Goal: Information Seeking & Learning: Learn about a topic

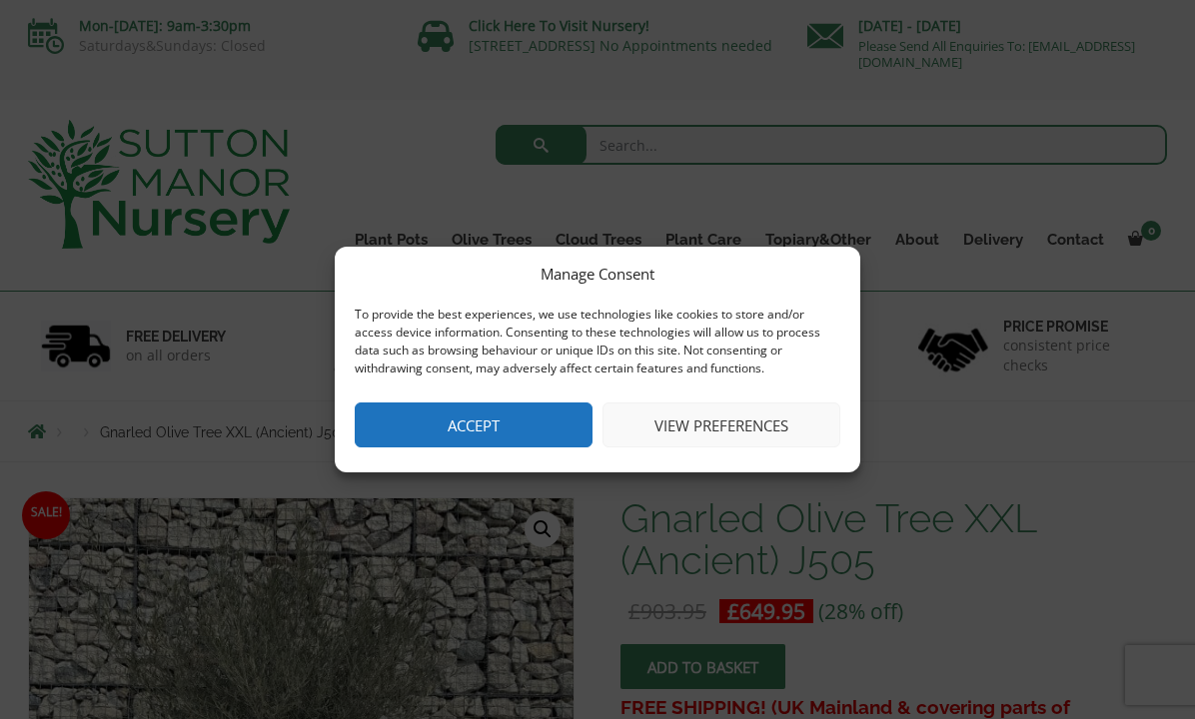
click at [538, 419] on button "Accept" at bounding box center [474, 425] width 238 height 45
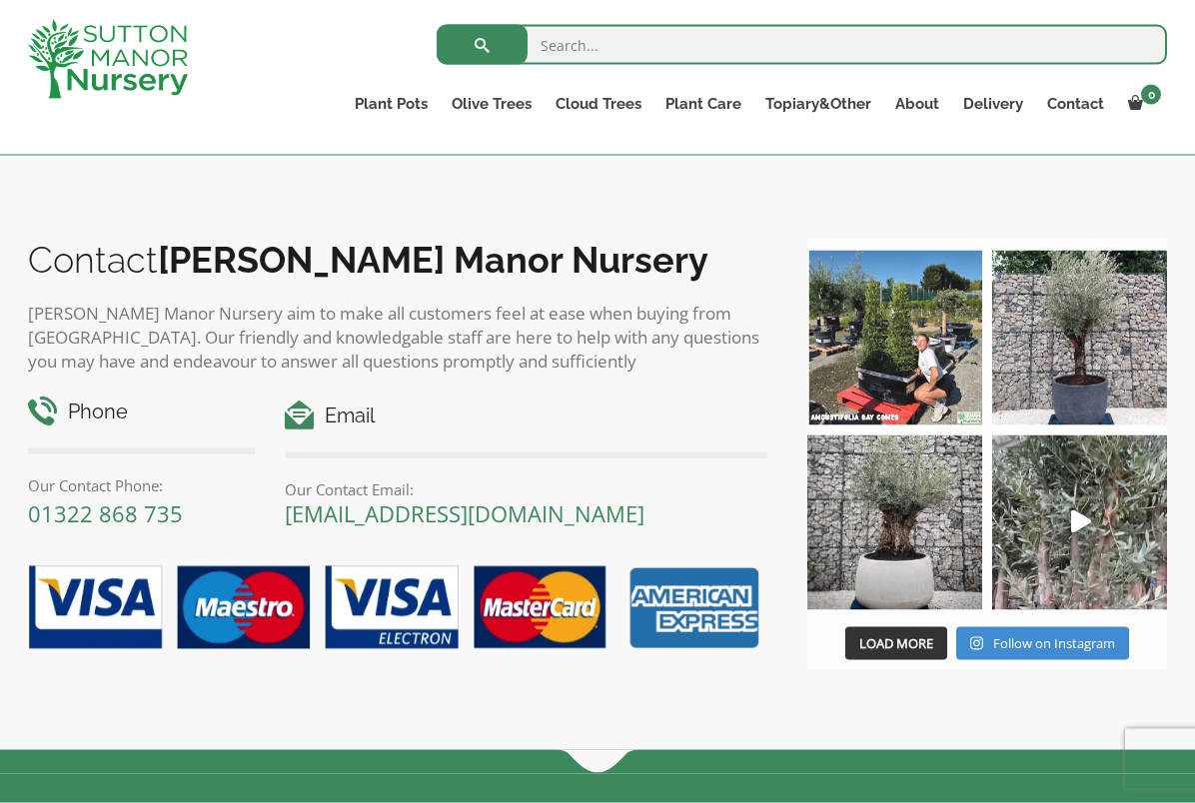
scroll to position [2038, 0]
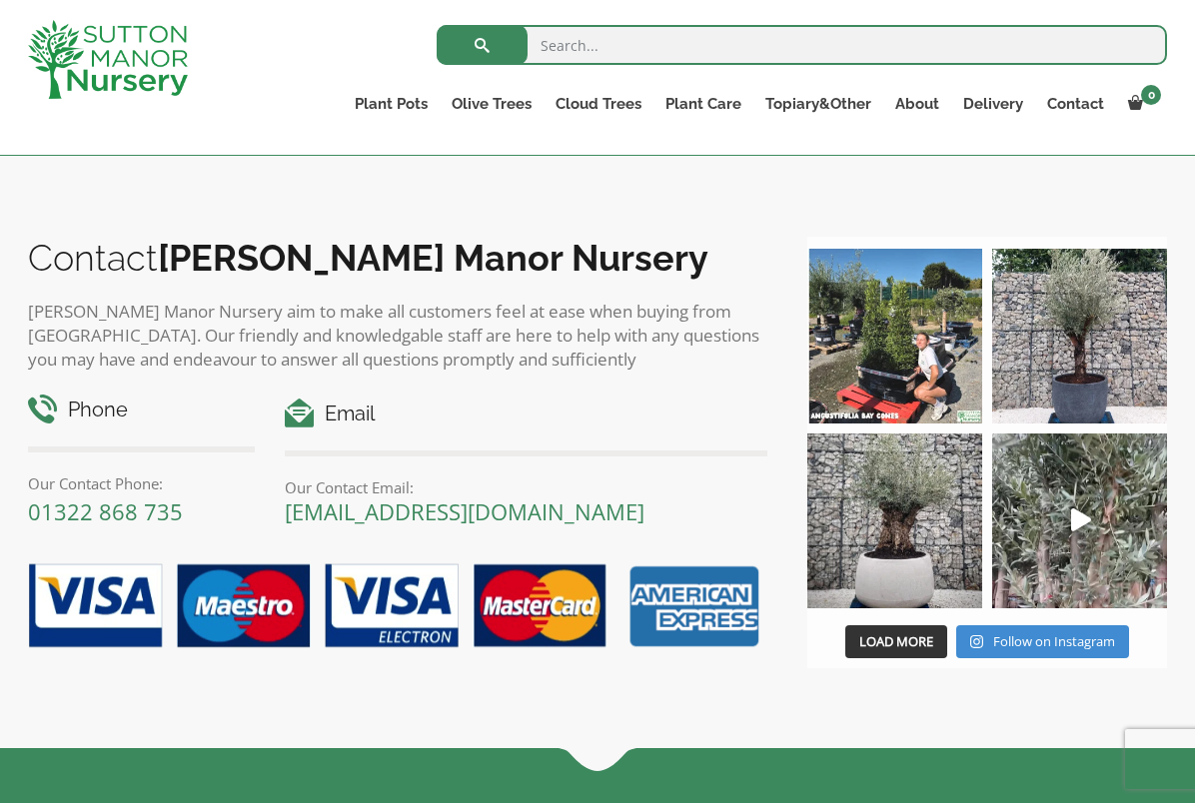
click at [0, 0] on link "Plateau Olive Trees (Mesa Range)" at bounding box center [0, 0] width 0 height 0
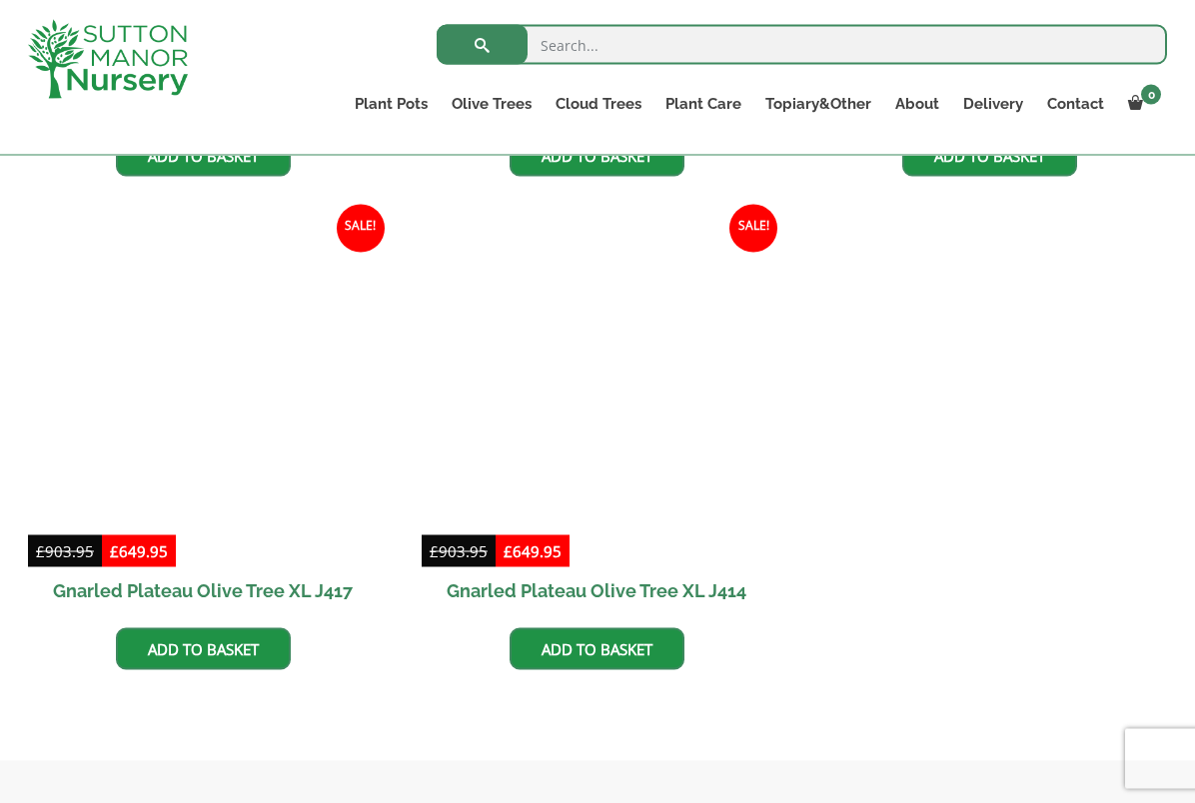
scroll to position [1302, 0]
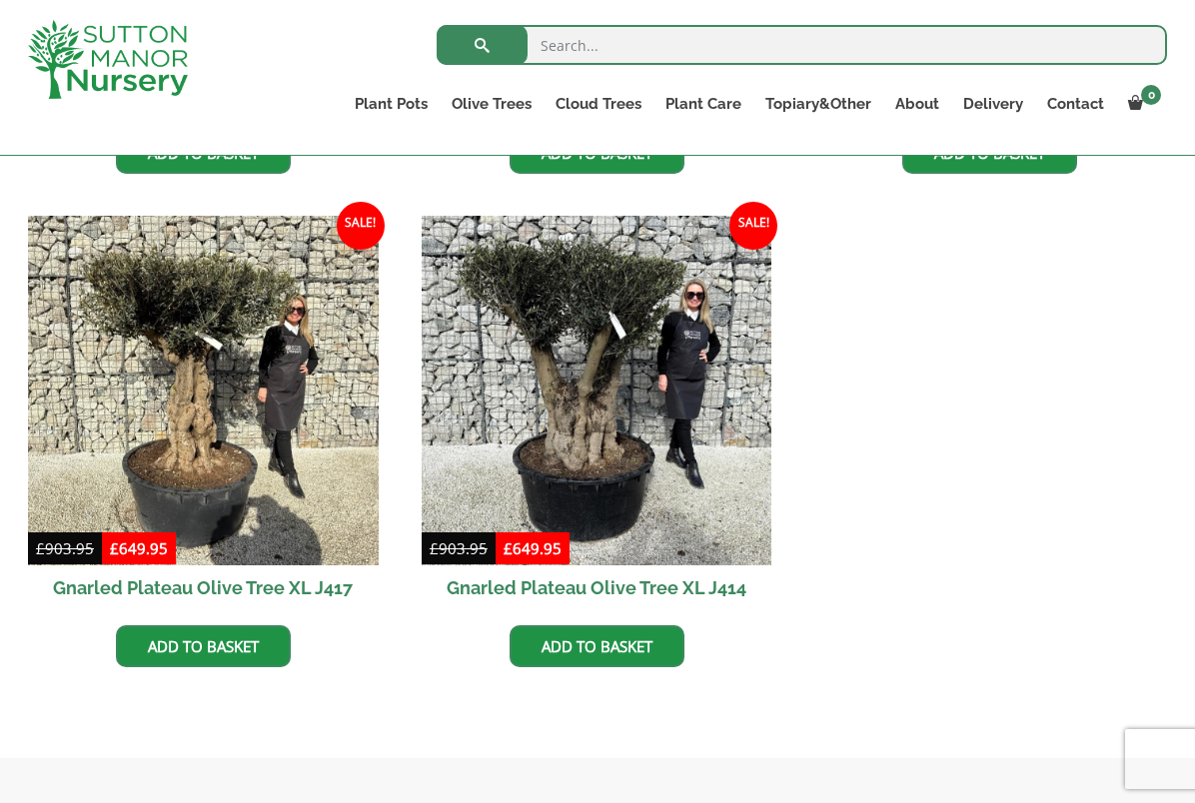
click at [0, 0] on link "Ilex Crenata Cloud Trees" at bounding box center [0, 0] width 0 height 0
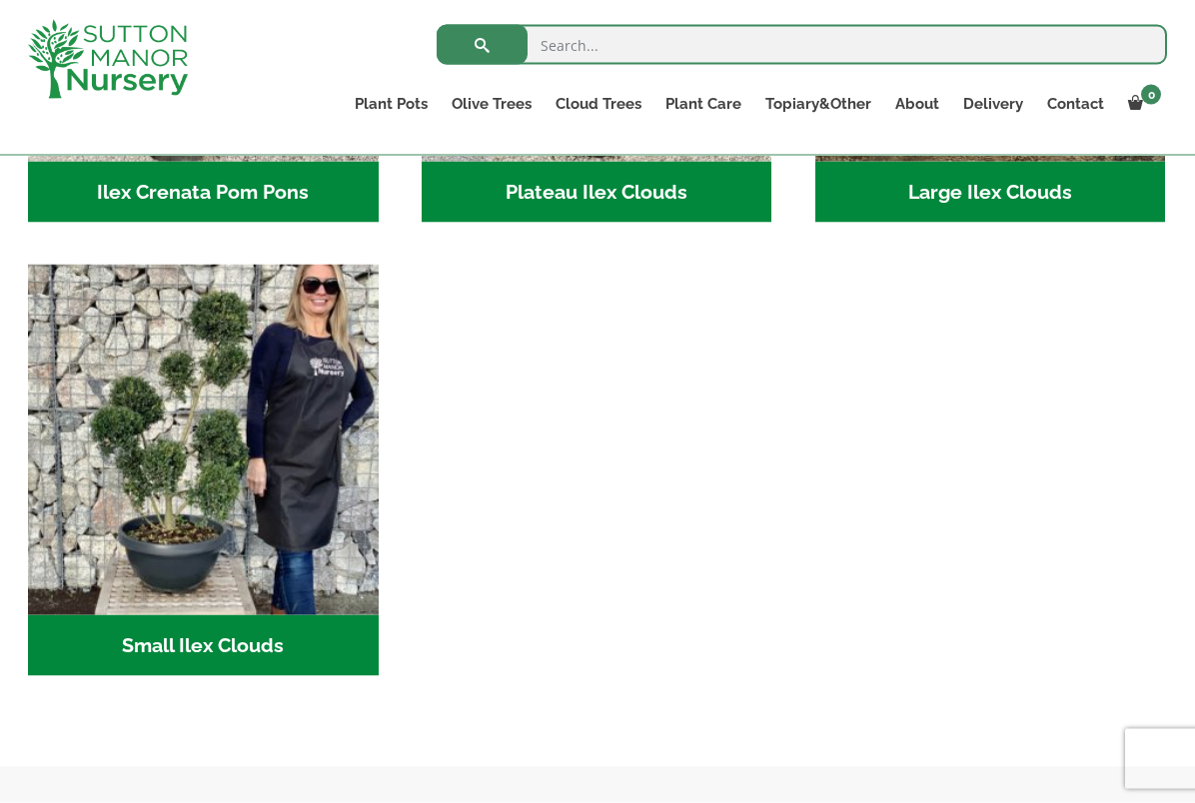
scroll to position [787, 0]
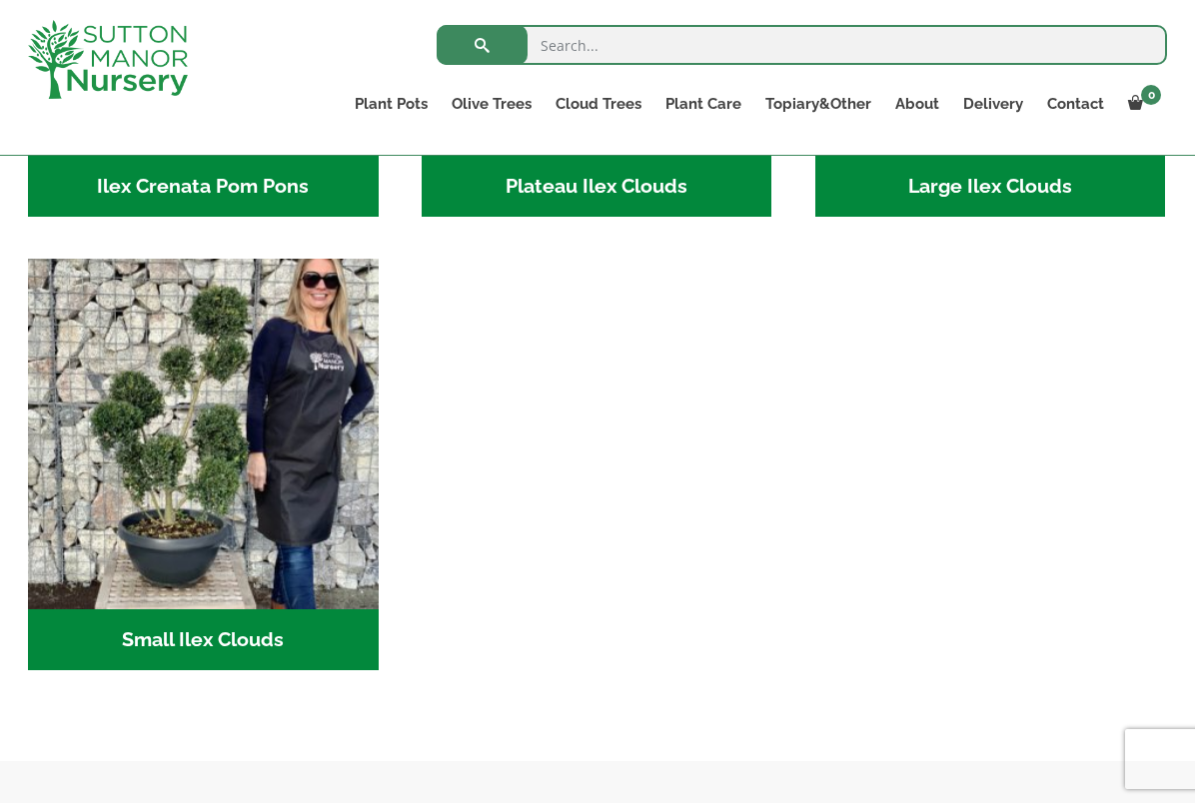
click at [275, 639] on h2 "Small Ilex Clouds (55)" at bounding box center [203, 640] width 351 height 62
